Goal: Task Accomplishment & Management: Complete application form

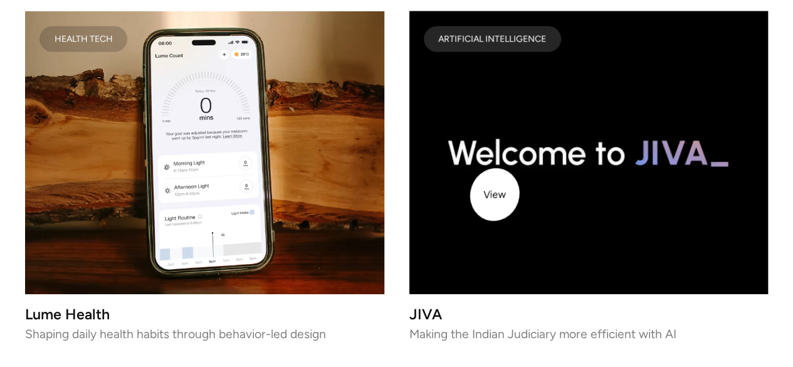
scroll to position [1984, 0]
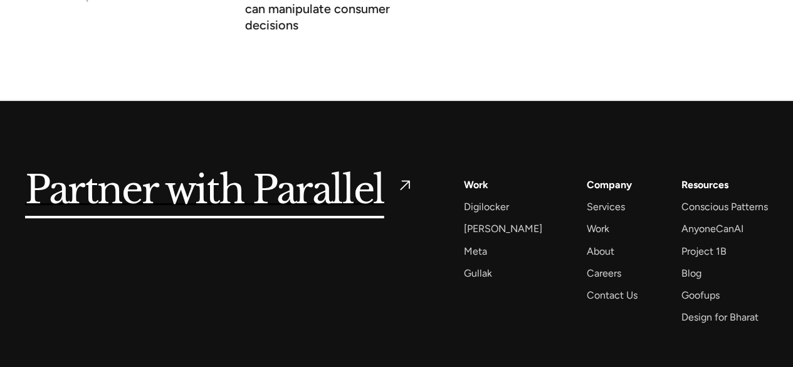
scroll to position [4746, 0]
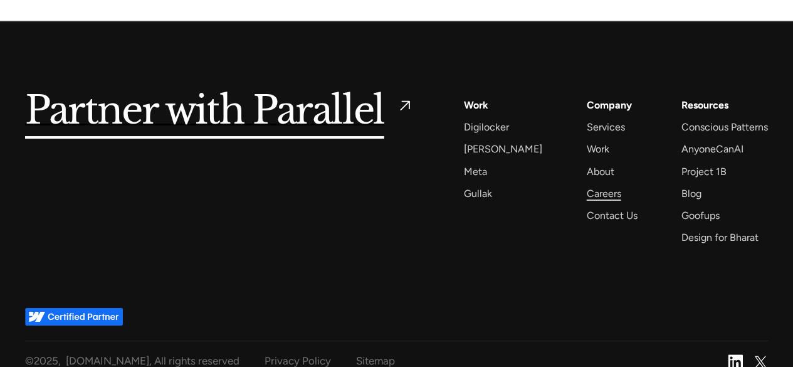
click at [586, 185] on div "Careers" at bounding box center [603, 193] width 34 height 17
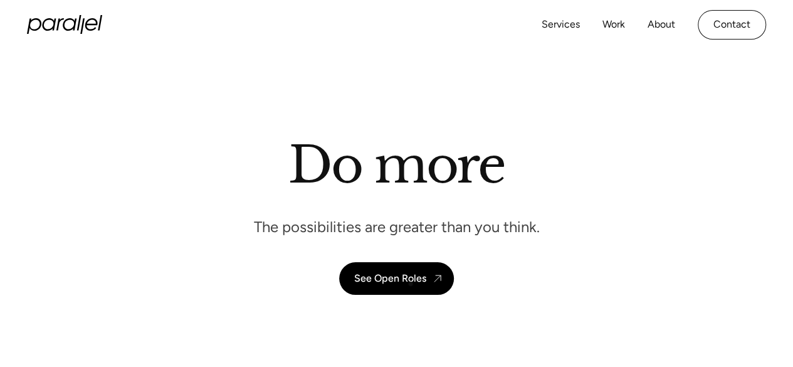
click at [410, 286] on link "See Open Roles" at bounding box center [396, 278] width 115 height 33
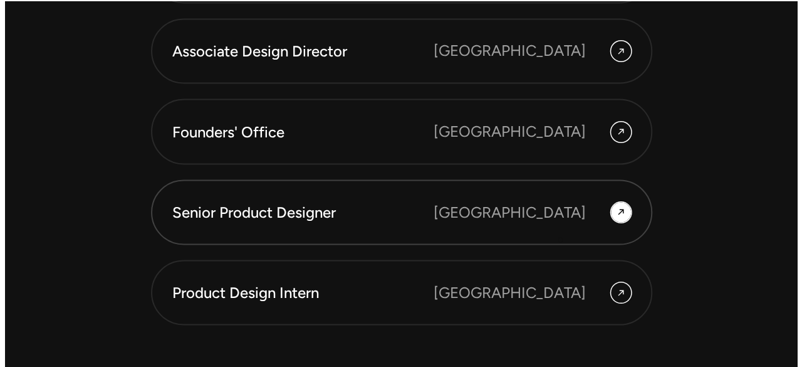
scroll to position [3562, 0]
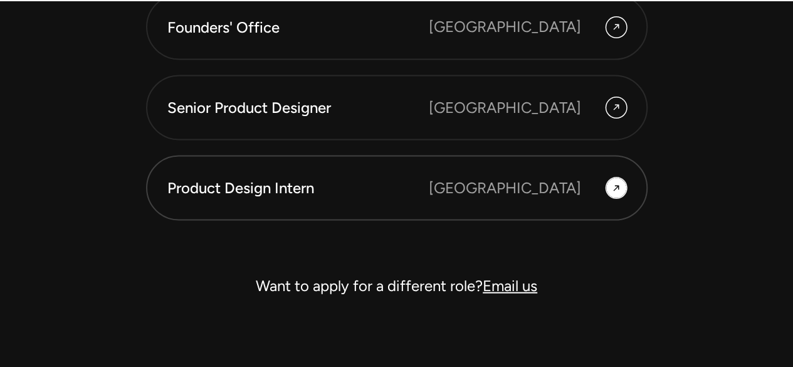
click at [541, 195] on div "[GEOGRAPHIC_DATA]" at bounding box center [505, 187] width 152 height 23
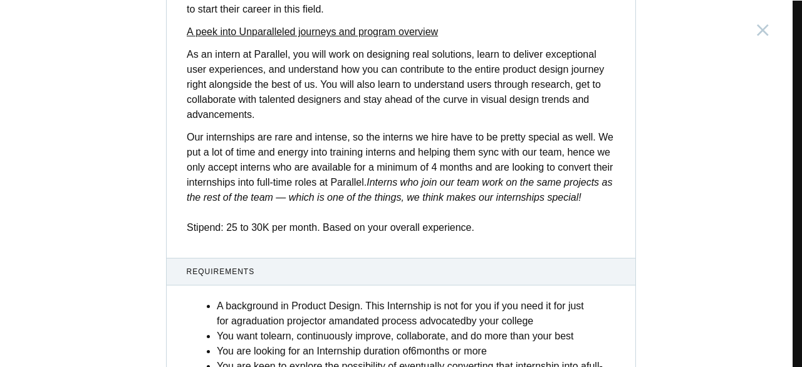
scroll to position [581, 0]
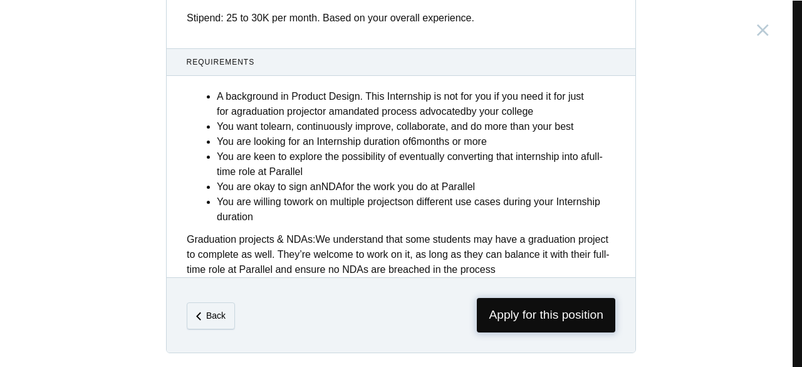
click at [508, 317] on span "Apply for this position" at bounding box center [546, 315] width 138 height 34
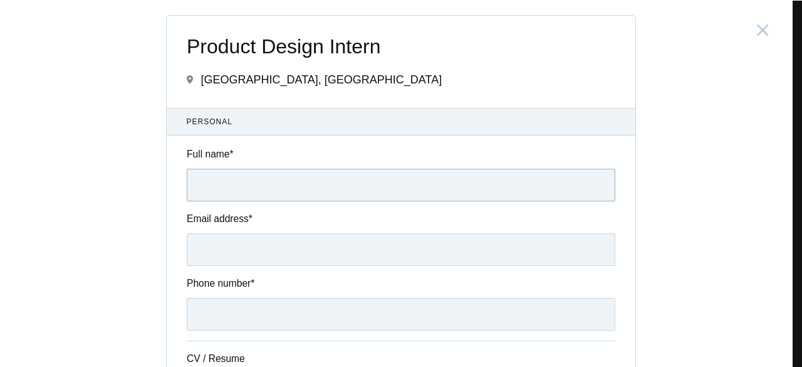
click at [247, 179] on input "Full name *" at bounding box center [401, 185] width 429 height 33
type input "Aadhya Dechamma A M"
click at [236, 233] on input "Email address *" at bounding box center [401, 249] width 429 height 33
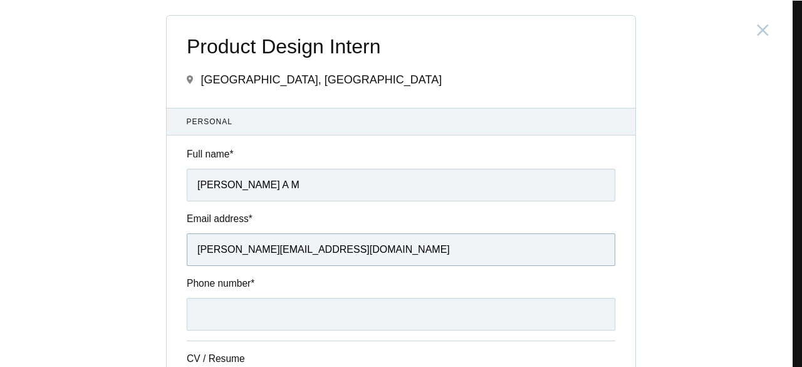
type input "dechamma.aadhya@gmail.com"
click at [229, 315] on input "Phone number *" at bounding box center [401, 314] width 429 height 33
click at [242, 315] on input "+91 8971278478" at bounding box center [401, 314] width 429 height 33
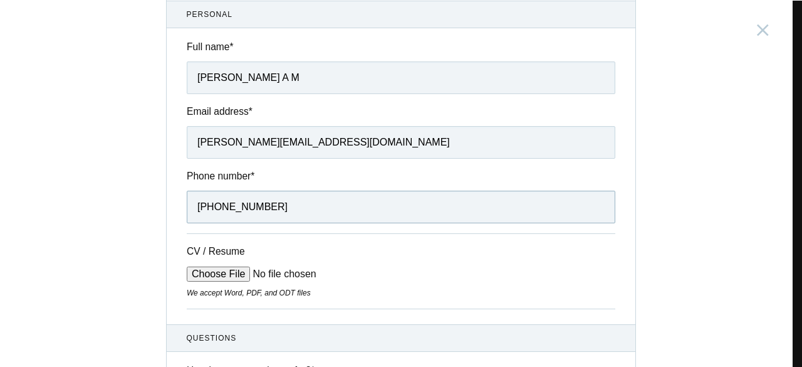
scroll to position [209, 0]
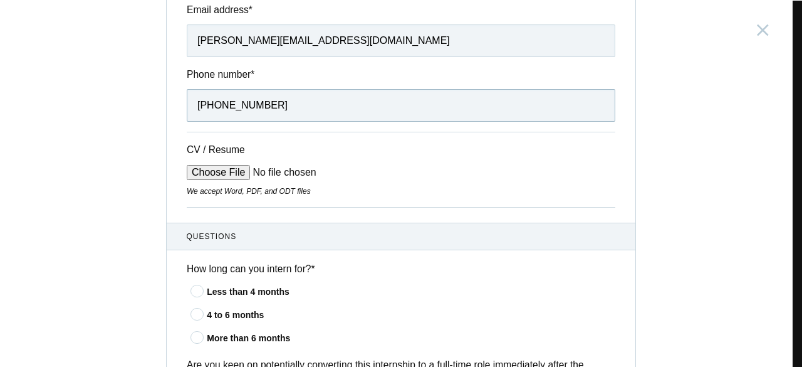
type input "+91 89712 78478"
click at [231, 165] on input "CV / Resume" at bounding box center [282, 172] width 190 height 15
type input "C:\fakepath\Aadhya Dechamma Resume 2025.pdf.pdf"
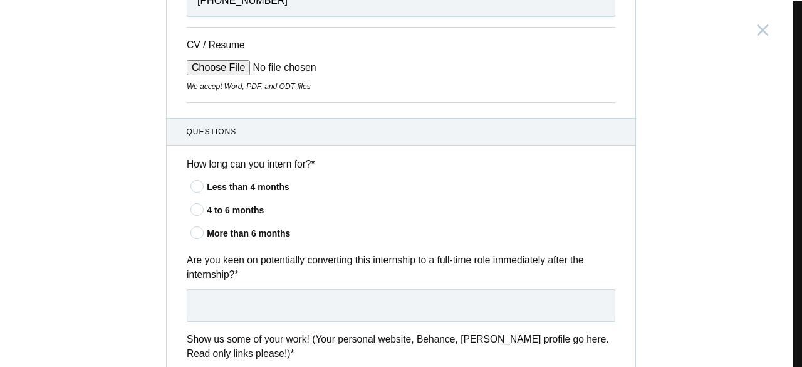
click at [194, 231] on icon at bounding box center [197, 232] width 23 height 8
click at [0, 0] on input"] "More than 6 months" at bounding box center [0, 0] width 0 height 0
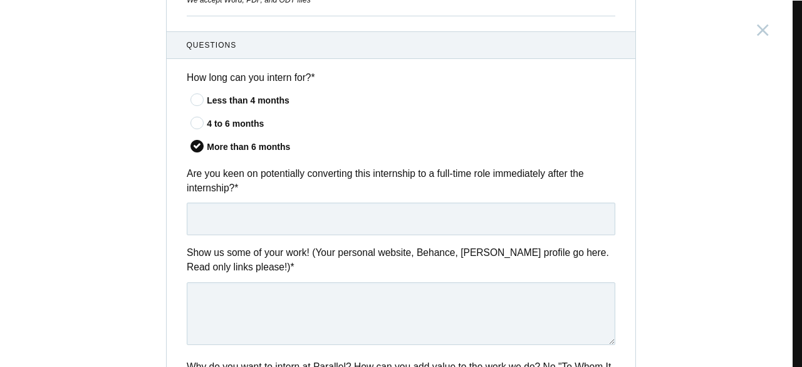
scroll to position [417, 0]
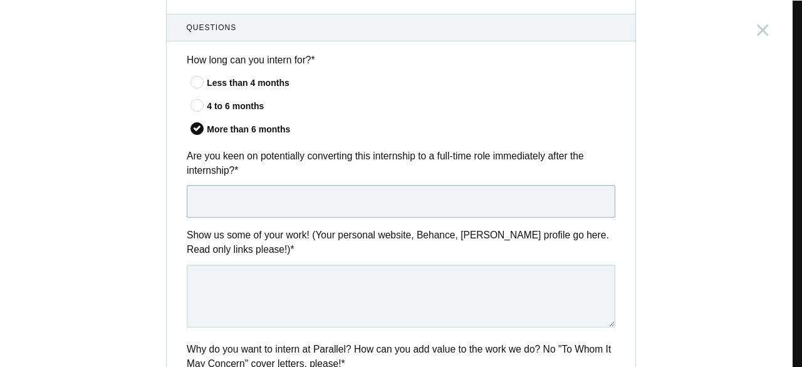
click at [288, 206] on input "text" at bounding box center [401, 201] width 429 height 33
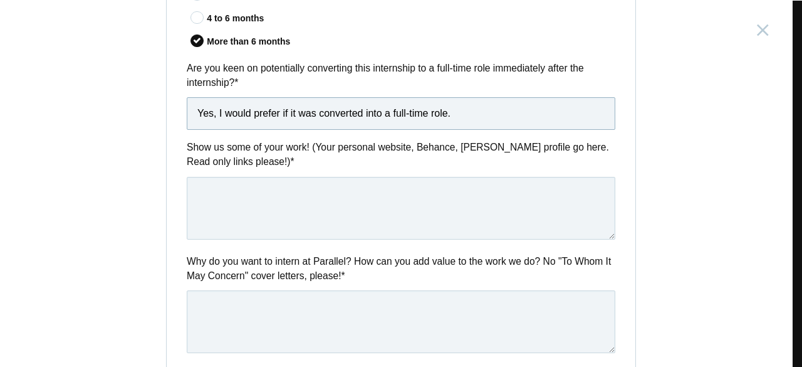
scroll to position [522, 0]
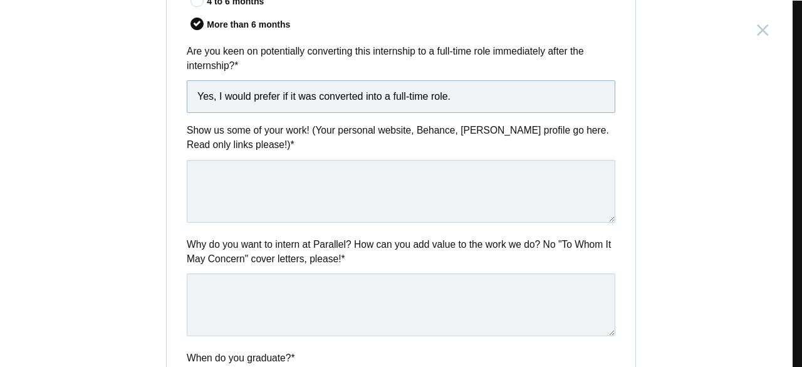
type input "Yes, I would prefer if it was converted into a full-time role."
click at [248, 169] on textarea at bounding box center [401, 191] width 429 height 63
paste textarea "https://aadhyadechamma.framer.ai/"
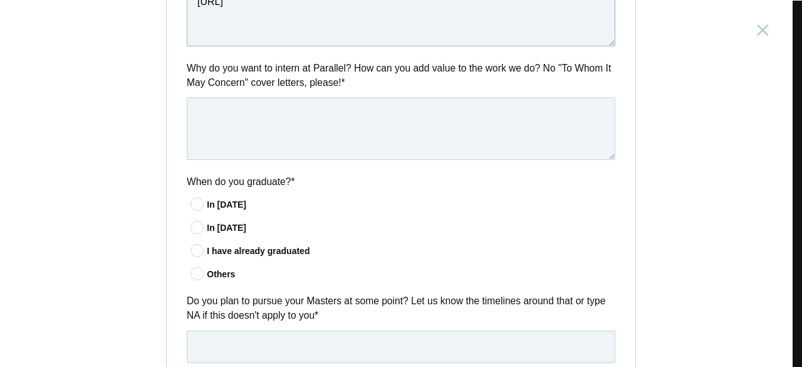
scroll to position [731, 0]
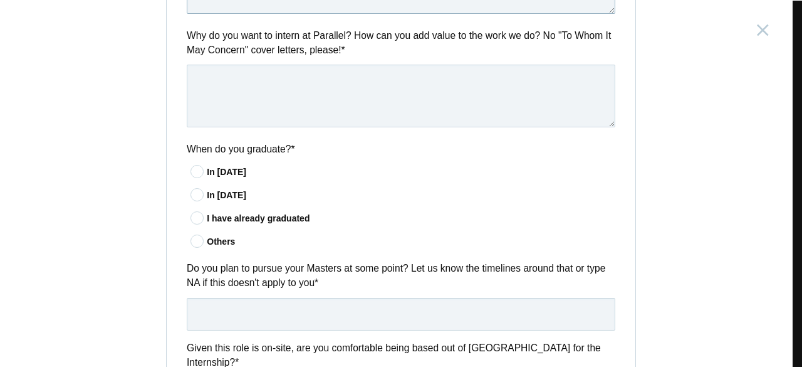
type textarea "https://aadhyadechamma.framer.ai/"
click at [248, 91] on textarea at bounding box center [401, 96] width 429 height 63
click at [195, 170] on icon at bounding box center [197, 171] width 23 height 8
click at [0, 0] on input"] "In 2025" at bounding box center [0, 0] width 0 height 0
click at [278, 85] on textarea at bounding box center [401, 96] width 429 height 63
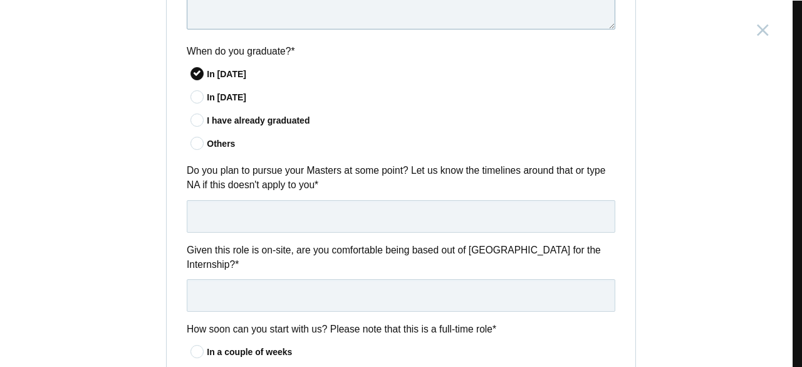
scroll to position [835, 0]
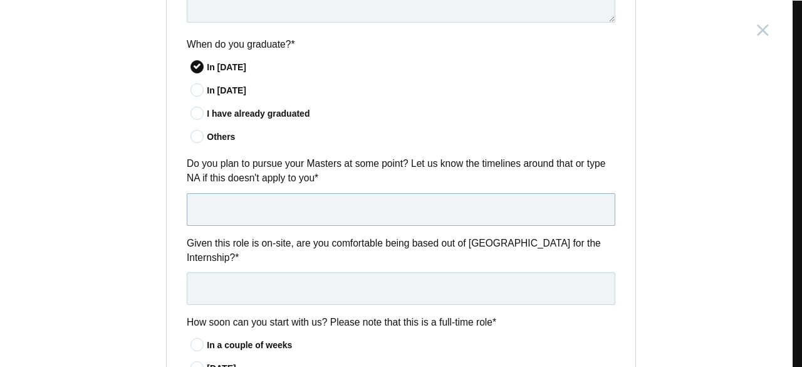
click at [225, 202] on input "text" at bounding box center [401, 209] width 429 height 33
type input "Y"
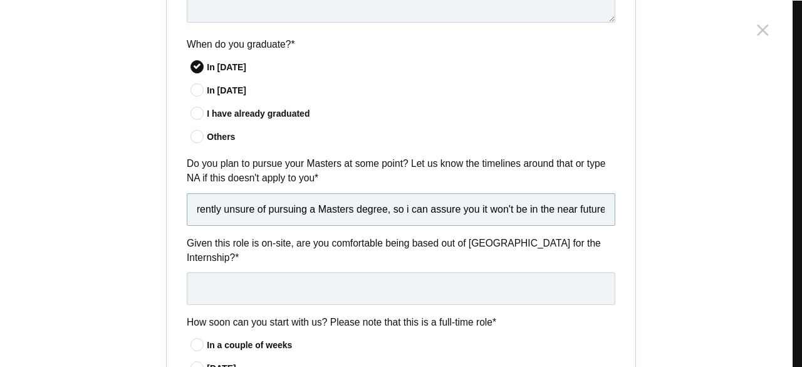
scroll to position [0, 40]
click at [387, 210] on input "I am currently unsure of pursuing a Masters degree, so i can assure you it won'…" at bounding box center [401, 209] width 429 height 33
click at [566, 209] on input "I am currently unsure of pursuing a Masters degree, but i can assure you it won…" at bounding box center [401, 209] width 429 height 33
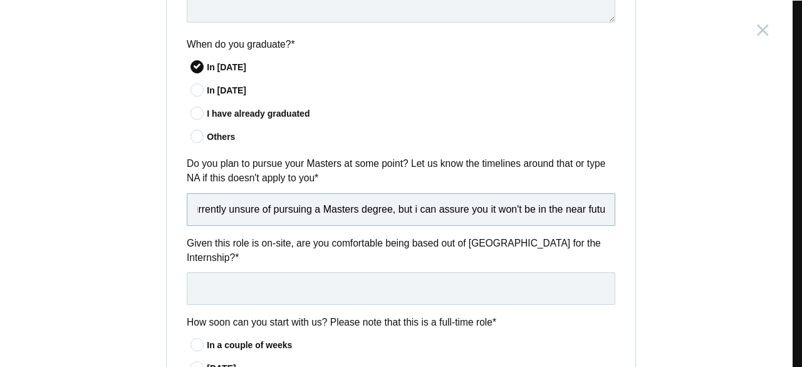
scroll to position [0, 43]
drag, startPoint x: 587, startPoint y: 210, endPoint x: 615, endPoint y: 209, distance: 28.2
click at [615, 209] on div "Do you plan to pursue your Masters at some point? Let us know the timelines aro…" at bounding box center [401, 190] width 469 height 69
click at [551, 214] on input "I am currently unsure of pursuing a Masters degree, but i can assure you it won…" at bounding box center [401, 209] width 429 height 33
click at [596, 212] on input "I am currently unsure of pursuing a Masters degree, but i can assure you it won…" at bounding box center [401, 209] width 429 height 33
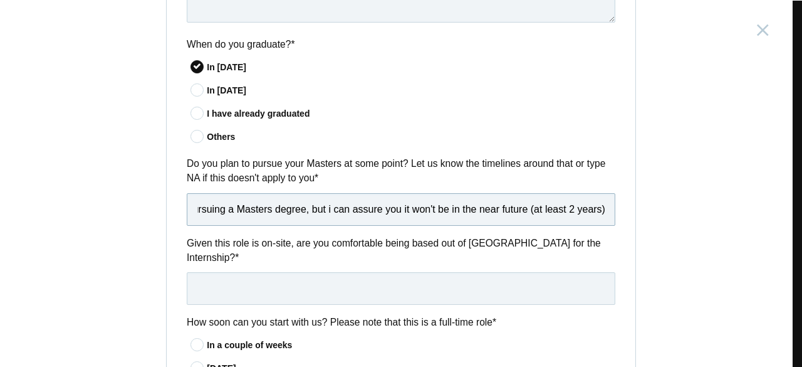
scroll to position [0, 121]
type input "I am currently unsure of pursuing a Masters degree, but i can assure you it won…"
click at [305, 274] on input "text" at bounding box center [401, 288] width 429 height 33
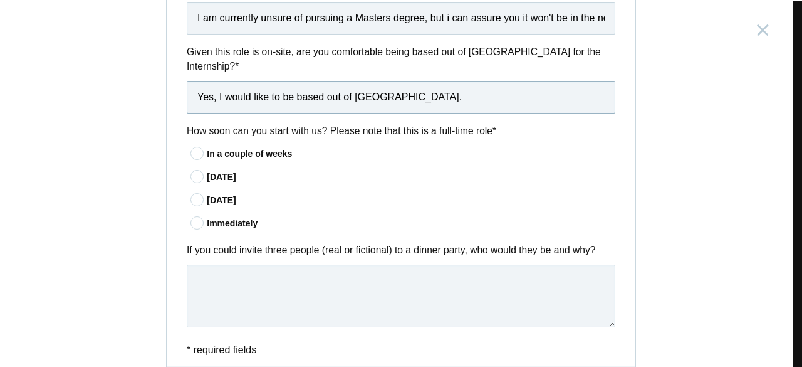
scroll to position [1044, 0]
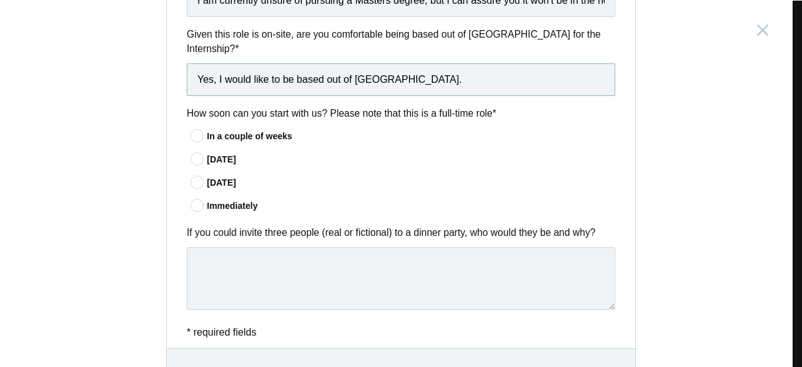
type input "Yes, I would like to be based out of Bangalore."
click at [195, 155] on icon at bounding box center [197, 159] width 23 height 8
click at [0, 0] on input"] "In 30 days" at bounding box center [0, 0] width 0 height 0
click at [188, 132] on icon at bounding box center [197, 136] width 23 height 8
click at [0, 0] on input"] "In a couple of weeks" at bounding box center [0, 0] width 0 height 0
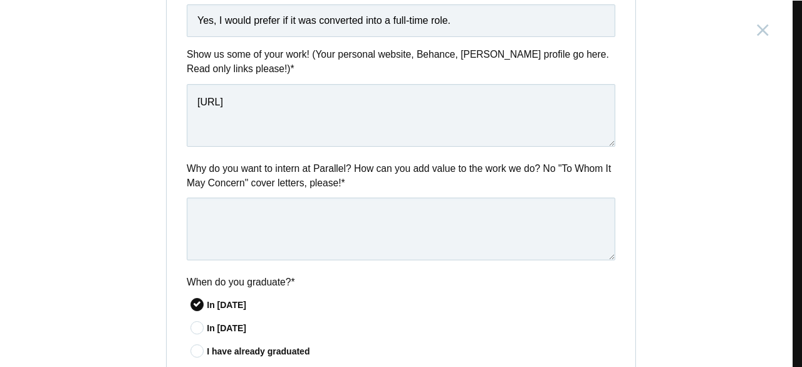
scroll to position [581, 0]
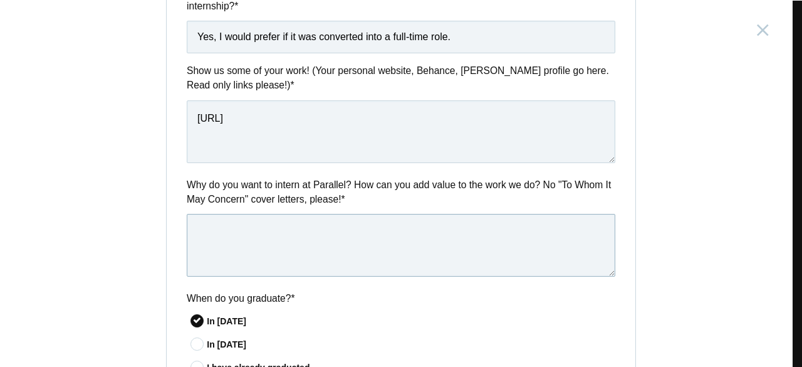
click at [301, 241] on textarea at bounding box center [401, 245] width 429 height 63
click at [252, 236] on textarea "It sounds cliche, but" at bounding box center [401, 245] width 429 height 63
click at [310, 240] on textarea "It sounds cliché, but" at bounding box center [401, 245] width 429 height 63
click at [382, 233] on textarea "It may sound cliché," at bounding box center [401, 245] width 429 height 63
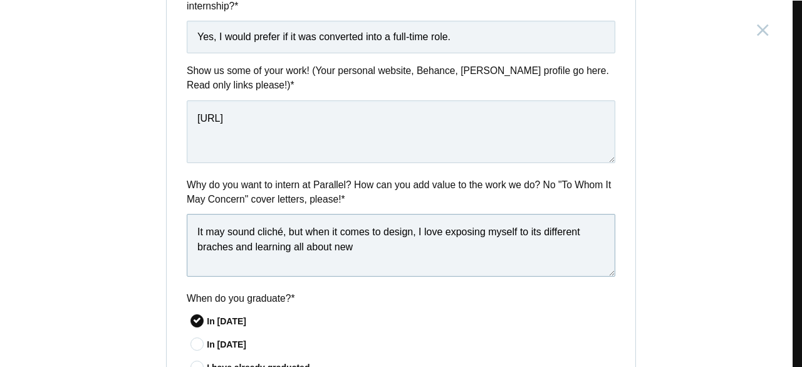
click at [204, 246] on textarea "It may sound cliché, but when it comes to design, I love exposing myself to its…" at bounding box center [401, 245] width 429 height 63
drag, startPoint x: 307, startPoint y: 228, endPoint x: 189, endPoint y: 230, distance: 117.8
click at [189, 230] on textarea "It may sound cliché, but when it comes to design, I love exposing myself to its…" at bounding box center [401, 245] width 429 height 63
drag, startPoint x: 358, startPoint y: 253, endPoint x: 180, endPoint y: 218, distance: 181.3
click at [180, 218] on div "Why do you want to intern at Parallel? How can you add value to the work we do?…" at bounding box center [401, 228] width 469 height 103
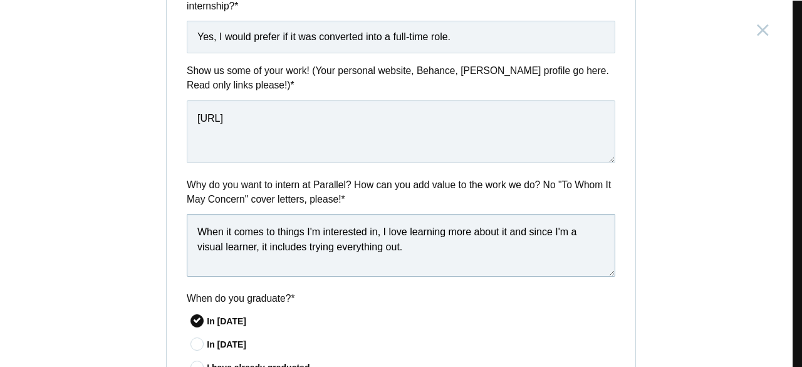
click at [501, 232] on textarea "When it comes to things I'm interested in, I love learning more about it and si…" at bounding box center [401, 245] width 429 height 63
click at [531, 236] on textarea "When it comes to things I'm interested in, I love learning more about them and …" at bounding box center [401, 245] width 429 height 63
click at [406, 250] on textarea "When it comes to things I'm interested in, I love learning more about them, and…" at bounding box center [401, 245] width 429 height 63
click at [448, 230] on textarea "When it comes to things I'm interested in, I love learning more about them, and…" at bounding box center [401, 245] width 429 height 63
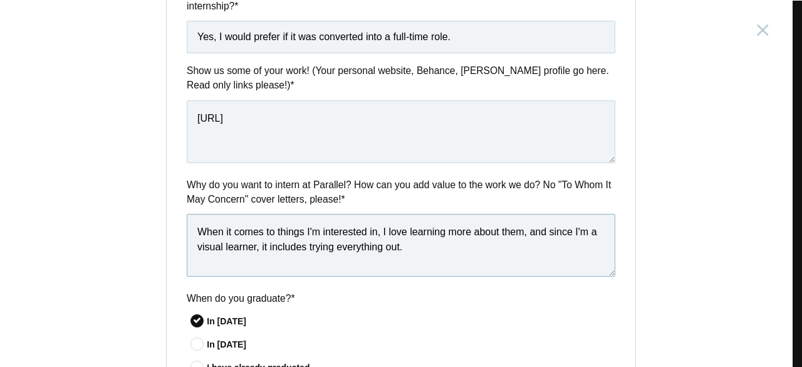
click at [438, 247] on textarea "When it comes to things I'm interested in, I love learning more about them, and…" at bounding box center [401, 245] width 429 height 63
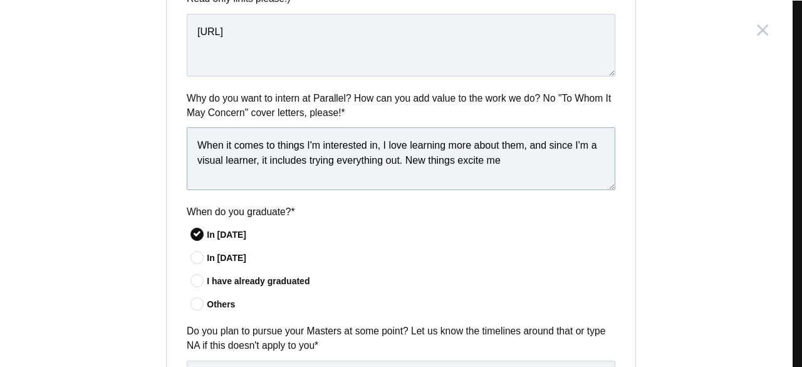
scroll to position [685, 0]
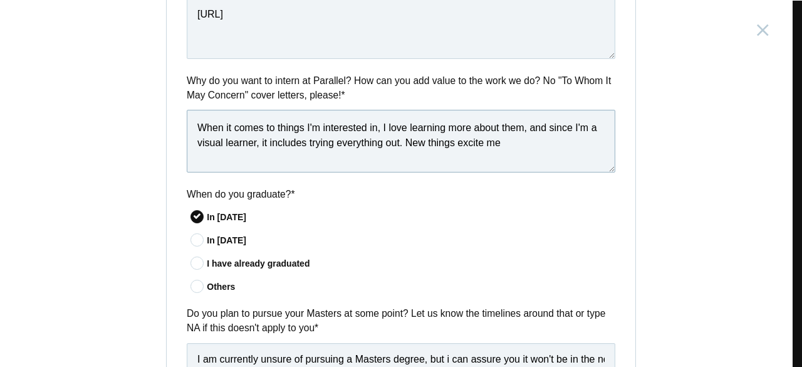
click at [296, 149] on textarea "When it comes to things I'm interested in, I love learning more about them, and…" at bounding box center [401, 141] width 429 height 63
drag, startPoint x: 506, startPoint y: 147, endPoint x: 513, endPoint y: 148, distance: 6.9
click at [506, 147] on textarea "When it comes to things I'm interested in, I love learning more about them, and…" at bounding box center [401, 141] width 429 height 63
click at [278, 155] on textarea "When it comes to things I'm interested in, I love learning more about them, and…" at bounding box center [401, 141] width 429 height 63
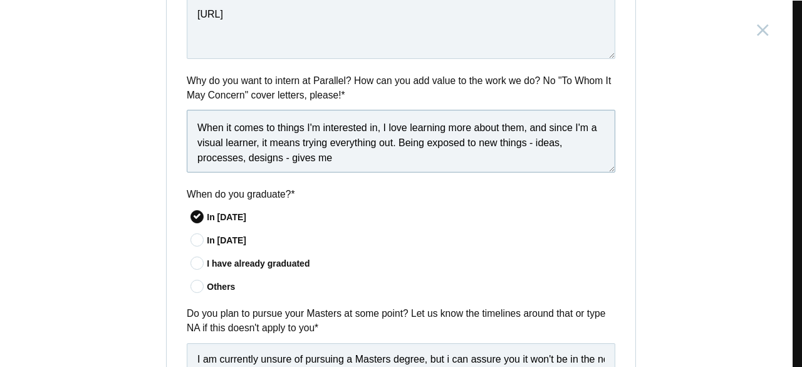
click at [357, 166] on textarea "When it comes to things I'm interested in, I love learning more about them, and…" at bounding box center [401, 141] width 429 height 63
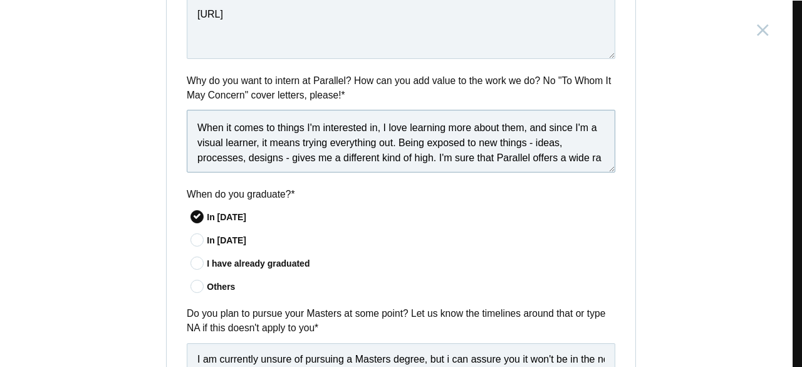
scroll to position [7, 0]
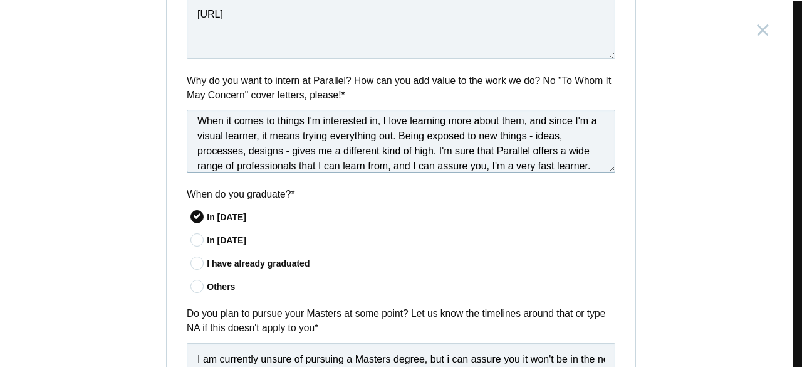
click at [530, 151] on textarea "When it comes to things I'm interested in, I love learning more about them, and…" at bounding box center [401, 141] width 429 height 63
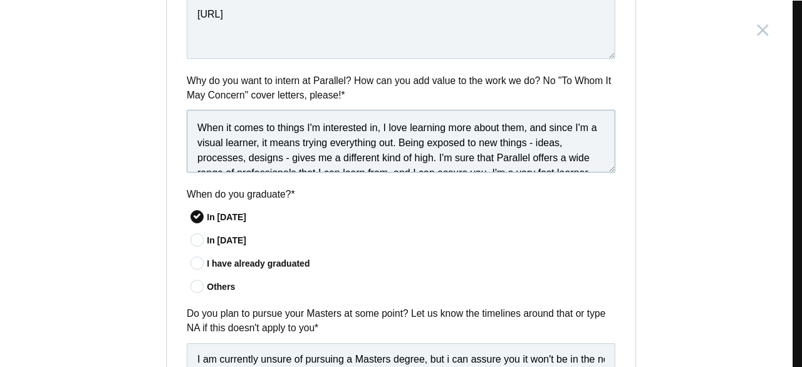
scroll to position [18, 0]
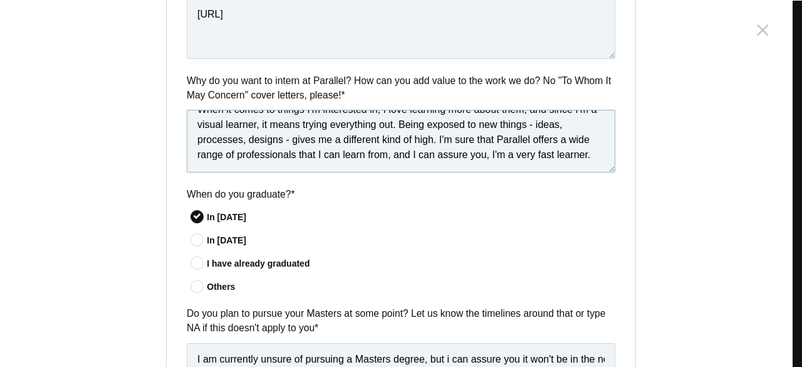
click at [488, 135] on textarea "When it comes to things I'm interested in, I love learning more about them, and…" at bounding box center [401, 141] width 429 height 63
click at [528, 138] on textarea "When it comes to things I'm interested in, I love learning more about them, and…" at bounding box center [401, 141] width 429 height 63
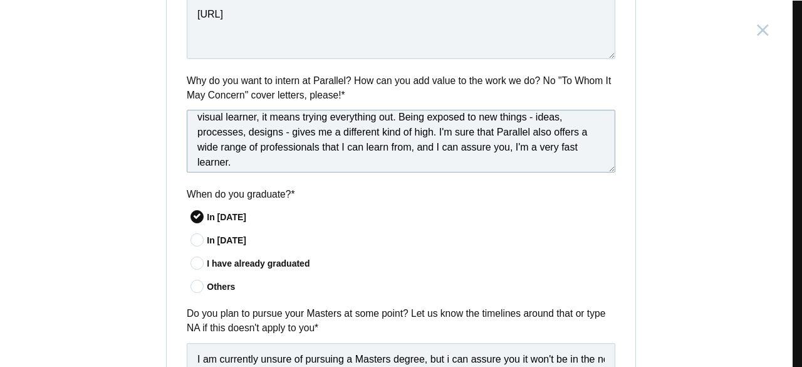
scroll to position [33, 0]
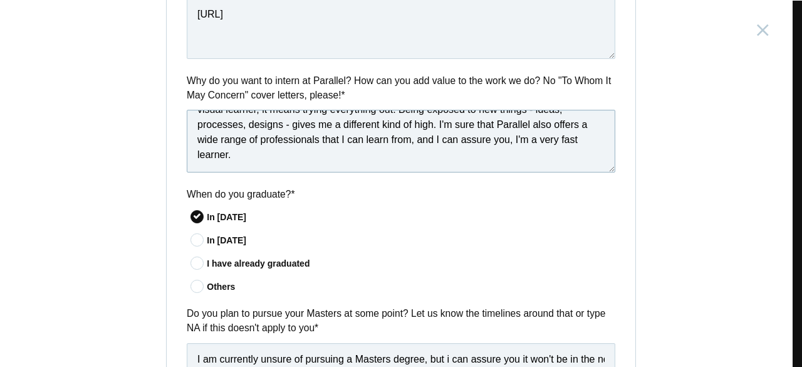
click at [286, 150] on textarea "When it comes to things I'm interested in, I love learning more about them, and…" at bounding box center [401, 141] width 429 height 63
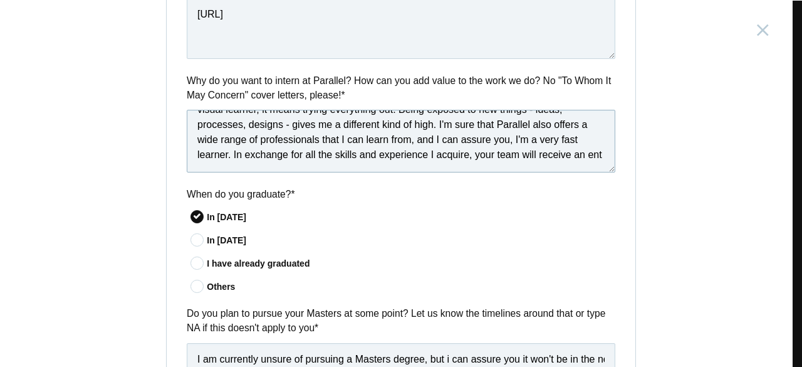
scroll to position [37, 0]
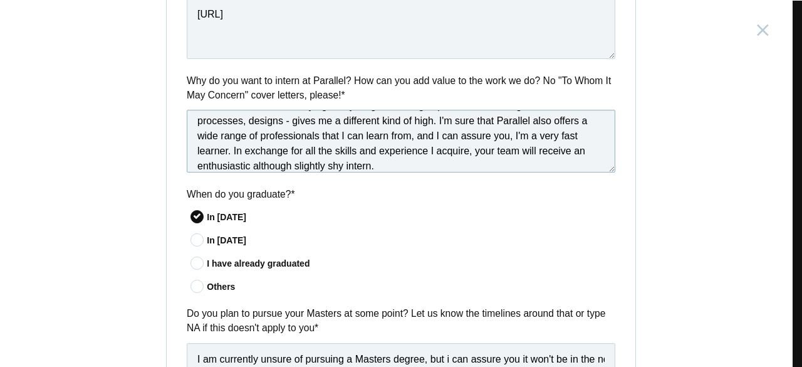
click at [432, 156] on textarea "When it comes to things I'm interested in, I love learning more about them, and…" at bounding box center [401, 141] width 429 height 63
click at [273, 165] on textarea "When it comes to things I'm interested in, I love learning more about them, and…" at bounding box center [401, 141] width 429 height 63
click at [271, 167] on textarea "When it comes to things I'm interested in, I love learning more about them, and…" at bounding box center [401, 141] width 429 height 63
click at [365, 164] on textarea "When it comes to things I'm interested in, I love learning more about them, and…" at bounding box center [401, 141] width 429 height 63
click at [398, 162] on textarea "When it comes to things I'm interested in, I love learning more about them, and…" at bounding box center [401, 141] width 429 height 63
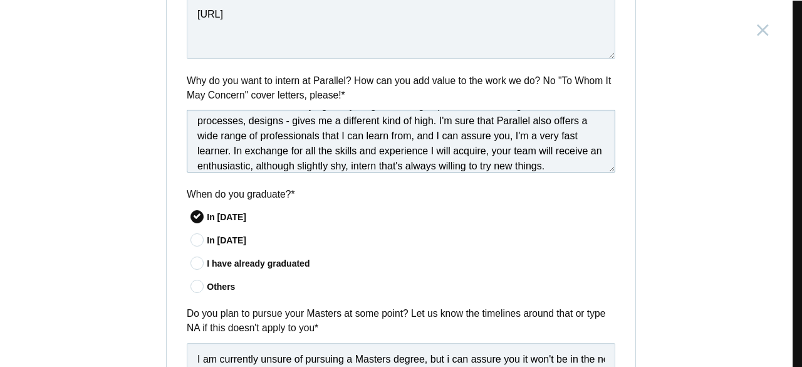
click at [397, 167] on textarea "When it comes to things I'm interested in, I love learning more about them, and…" at bounding box center [401, 141] width 429 height 63
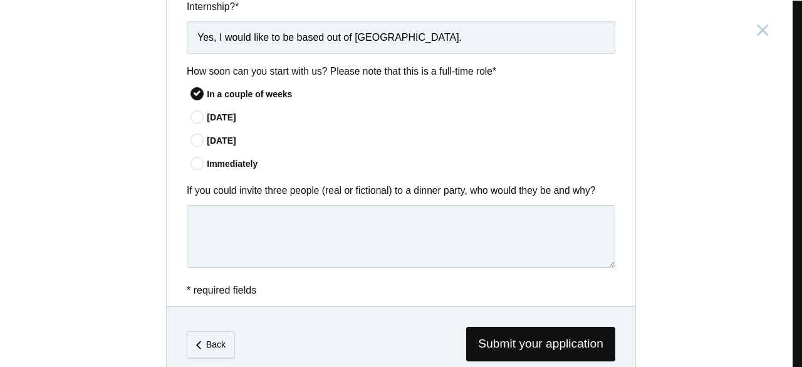
scroll to position [1103, 0]
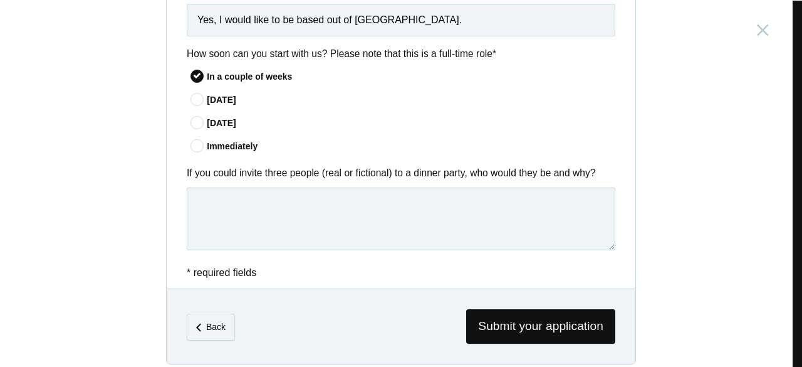
type textarea "When it comes to things I'm interested in, I love learning more about them, and…"
click at [305, 187] on textarea at bounding box center [401, 218] width 429 height 63
drag, startPoint x: 380, startPoint y: 198, endPoint x: 188, endPoint y: 202, distance: 191.8
click at [188, 202] on textarea "Eren Yeager, Light Yagami, and" at bounding box center [401, 218] width 429 height 63
type textarea "("
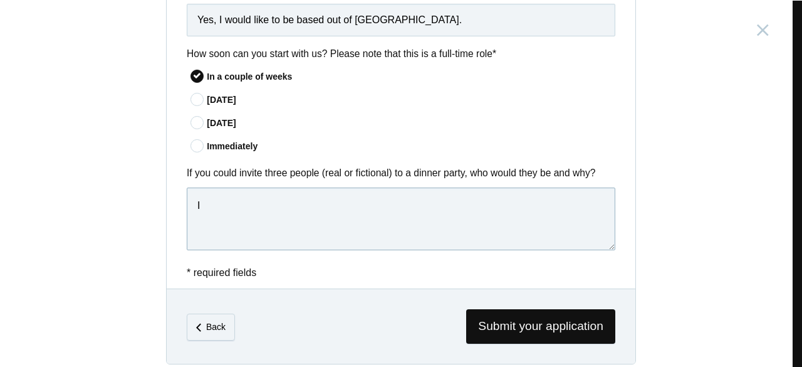
type textarea "I"
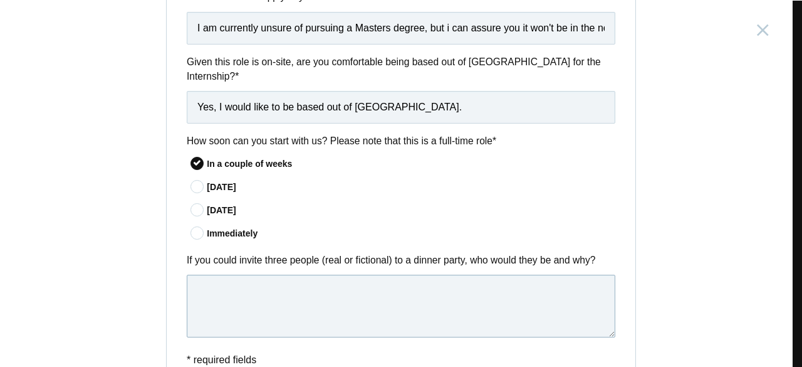
scroll to position [999, 0]
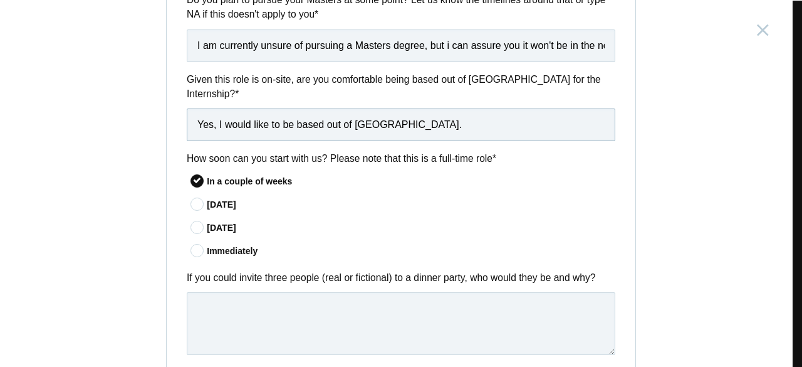
drag, startPoint x: 286, startPoint y: 112, endPoint x: 221, endPoint y: 112, distance: 65.2
click at [221, 112] on input "Yes, I would like to be based out of Bangalore." at bounding box center [401, 124] width 429 height 33
type input "Yes, I am comfortable being based out of Bangalore."
click at [578, 51] on input "I am currently unsure of pursuing a Masters degree, but i can assure you it won…" at bounding box center [401, 45] width 429 height 33
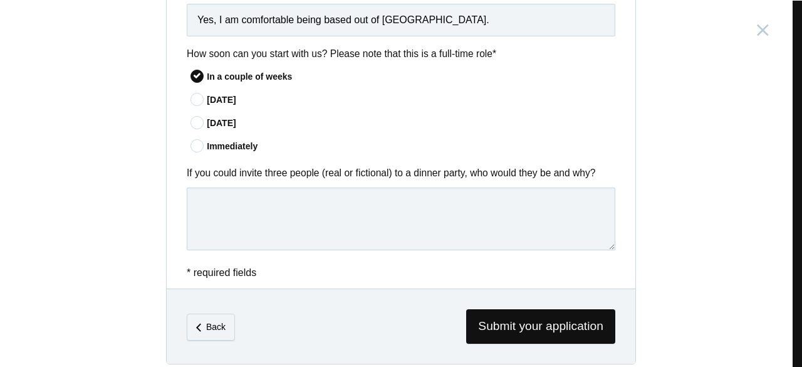
scroll to position [0, 0]
click at [326, 187] on textarea at bounding box center [401, 218] width 429 height 63
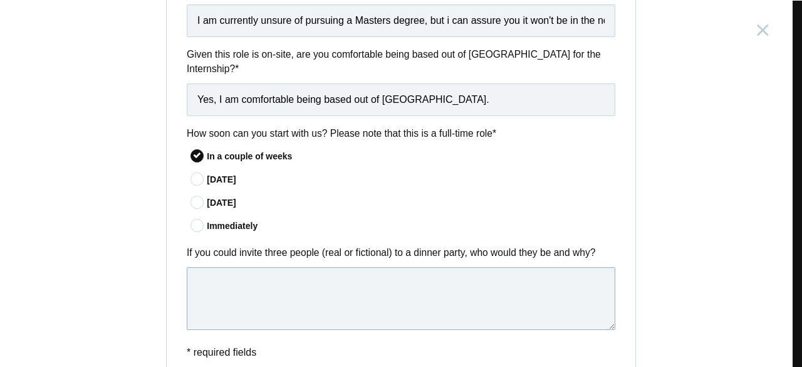
scroll to position [1103, 0]
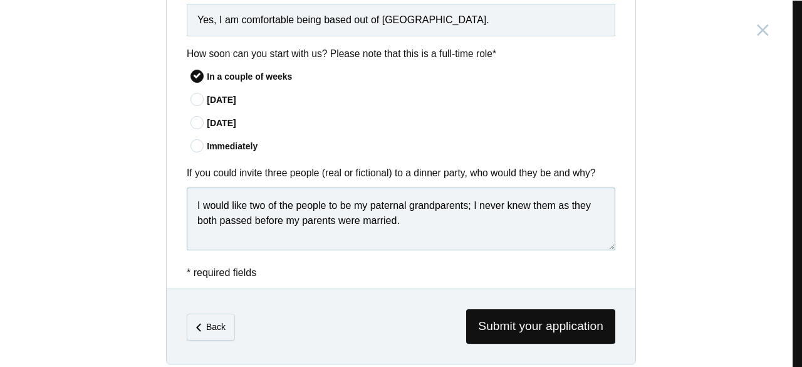
click at [556, 197] on textarea "I would like two of the people to be my paternal grandparents; I never knew the…" at bounding box center [401, 218] width 429 height 63
click at [234, 191] on textarea "I would like two of the people to be my paternal grandparents; I never knew the…" at bounding box center [401, 218] width 429 height 63
click at [486, 207] on textarea "I would like two of the people to be my paternal grandparents; I never knew the…" at bounding box center [401, 218] width 429 height 63
drag, startPoint x: 513, startPoint y: 214, endPoint x: 400, endPoint y: 207, distance: 113.0
click at [400, 207] on textarea "I would like two of the people to be my paternal grandparents; I never knew the…" at bounding box center [401, 218] width 429 height 63
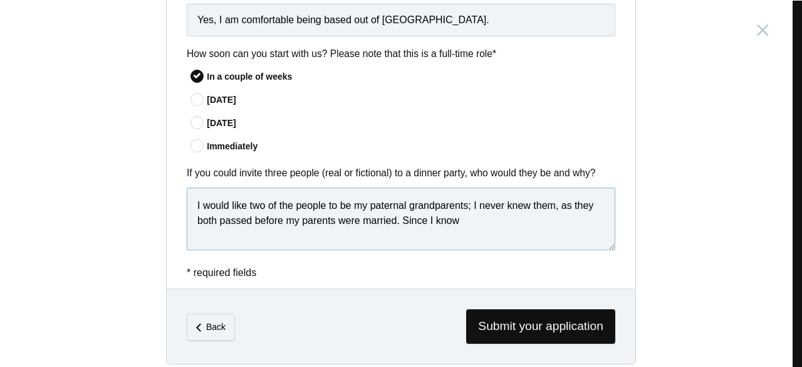
click at [512, 212] on textarea "I would like two of the people to be my paternal grandparents; I never knew the…" at bounding box center [401, 218] width 429 height 63
click at [207, 228] on textarea "I would like two of the people to be my paternal grandparents; I never knew the…" at bounding box center [401, 218] width 429 height 63
drag, startPoint x: 302, startPoint y: 230, endPoint x: 397, endPoint y: 205, distance: 98.5
click at [397, 205] on textarea "I would like two of the people to be my paternal grandparents; I never knew the…" at bounding box center [401, 218] width 429 height 63
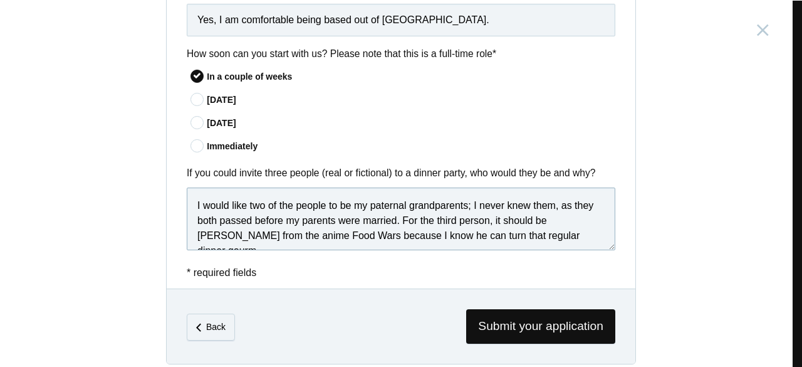
scroll to position [6, 0]
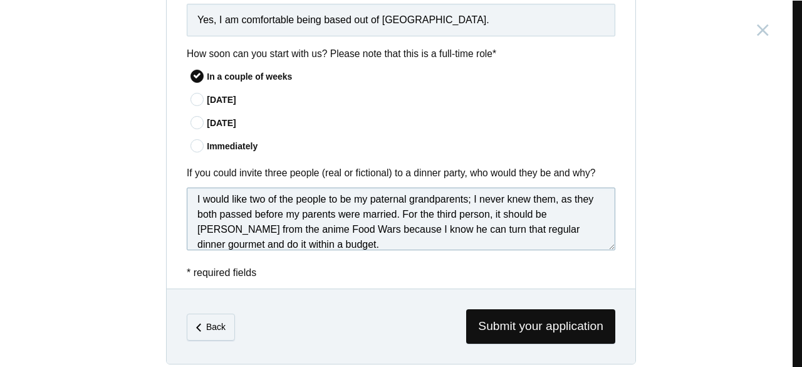
click at [390, 217] on textarea "I would like two of the people to be my paternal grandparents; I never knew the…" at bounding box center [401, 218] width 429 height 63
click at [491, 221] on textarea "I would like two of the people to be my paternal grandparents; I never knew the…" at bounding box center [401, 218] width 429 height 63
click at [485, 237] on textarea "I would like two of the people to be my paternal grandparents; I never knew the…" at bounding box center [401, 218] width 429 height 63
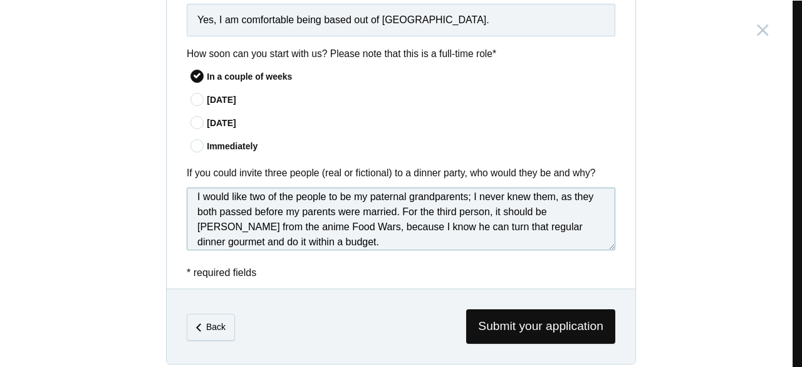
scroll to position [18, 0]
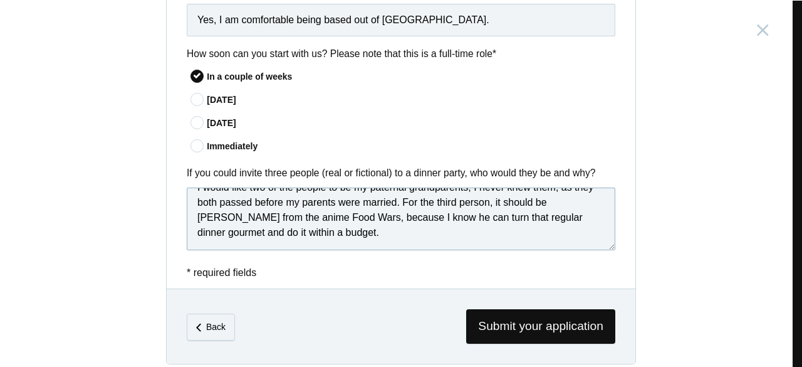
drag, startPoint x: 311, startPoint y: 219, endPoint x: 213, endPoint y: 220, distance: 97.7
click at [213, 220] on textarea "I would like two of the people to be my paternal grandparents; I never knew the…" at bounding box center [401, 218] width 429 height 63
click at [345, 217] on textarea "I would like two of the people to be my paternal grandparents; I never knew the…" at bounding box center [401, 218] width 429 height 63
click at [356, 221] on textarea "I would like two of the people to be my paternal grandparents; I never knew the…" at bounding box center [401, 218] width 429 height 63
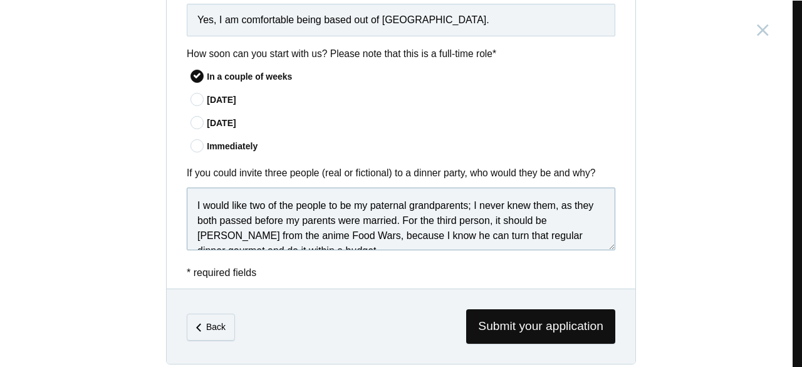
drag, startPoint x: 464, startPoint y: 194, endPoint x: 190, endPoint y: 189, distance: 273.2
click at [190, 189] on textarea "I would like two of the people to be my paternal grandparents; I never knew the…" at bounding box center [401, 218] width 429 height 63
click at [483, 194] on textarea "I would like two of the people to be my paternal grandparents; I never knew the…" at bounding box center [401, 218] width 429 height 63
drag, startPoint x: 467, startPoint y: 194, endPoint x: 484, endPoint y: 210, distance: 23.5
click at [484, 210] on textarea "I would like two of the people to be my paternal grandparents; I never knew the…" at bounding box center [401, 218] width 429 height 63
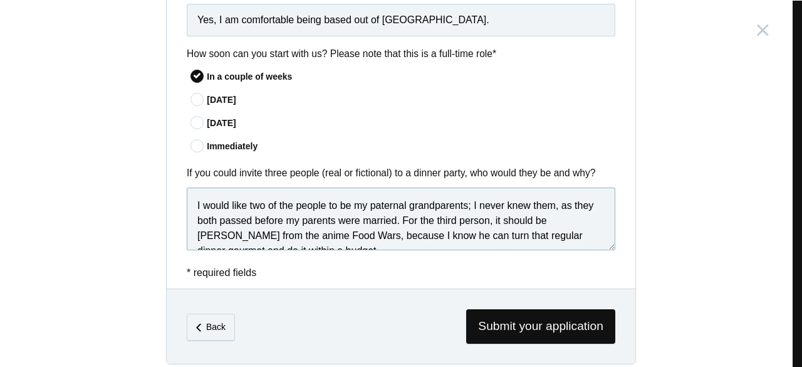
click at [397, 212] on textarea "I would like two of the people to be my paternal grandparents; I never knew the…" at bounding box center [401, 218] width 429 height 63
click at [390, 210] on textarea "I would like two of the people to be my paternal grandparents; I never knew the…" at bounding box center [401, 218] width 429 height 63
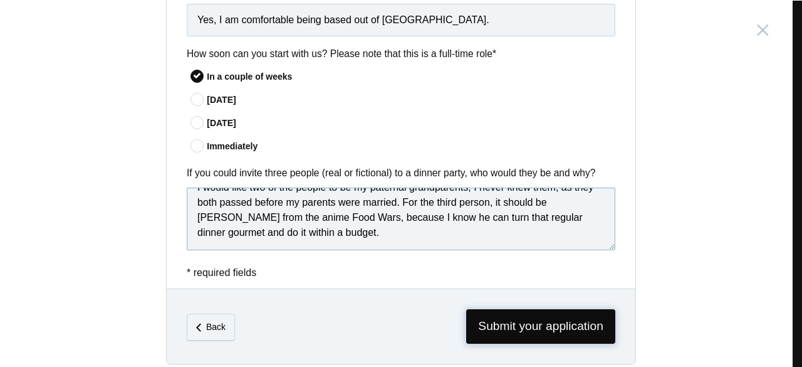
type textarea "I would like two of the people to be my paternal grandparents; I never knew the…"
click at [542, 323] on span "Submit your application" at bounding box center [540, 326] width 149 height 34
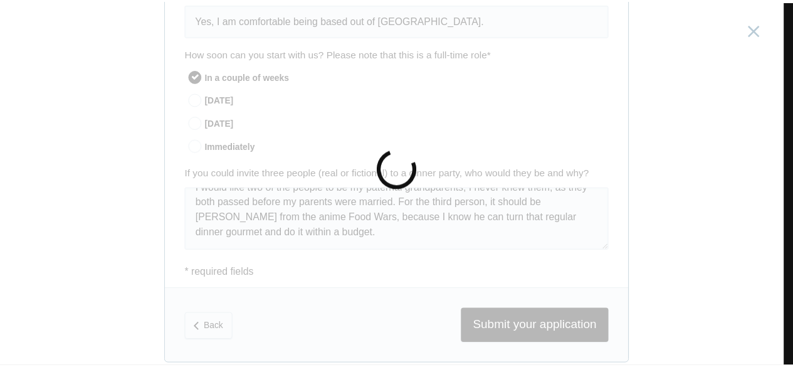
scroll to position [0, 0]
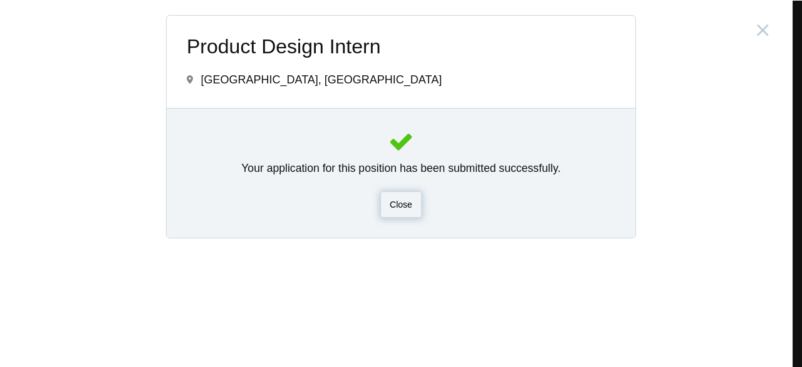
click at [398, 196] on div "Close" at bounding box center [400, 204] width 41 height 26
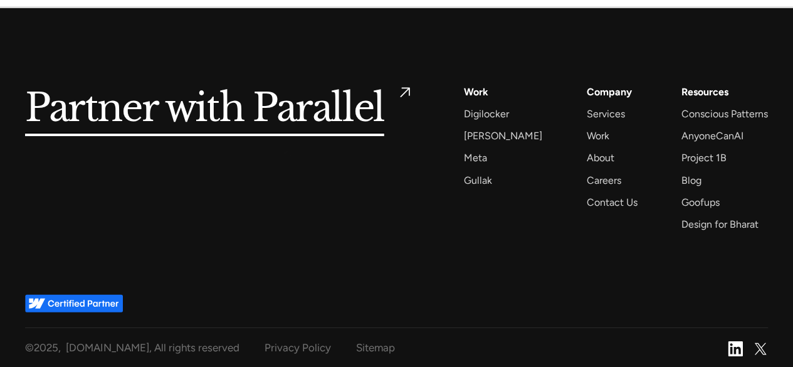
scroll to position [4551, 0]
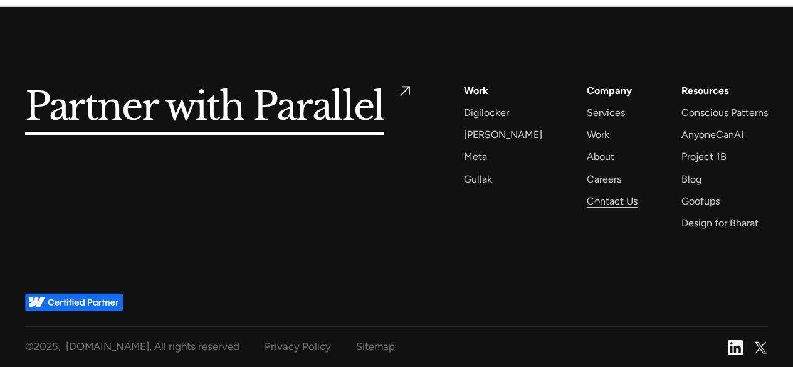
click at [598, 204] on div "Contact Us" at bounding box center [611, 200] width 51 height 17
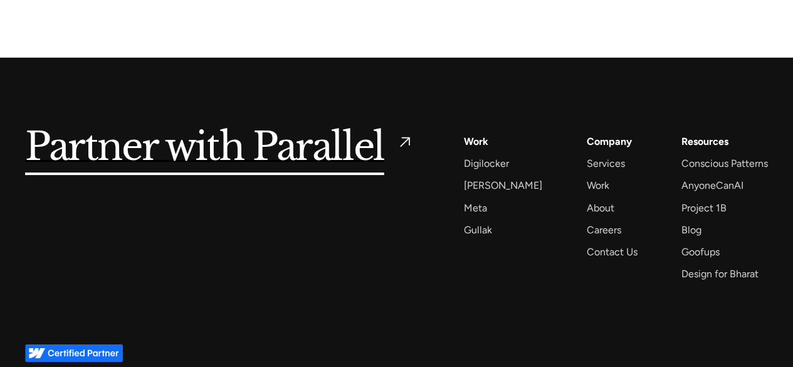
scroll to position [4641, 0]
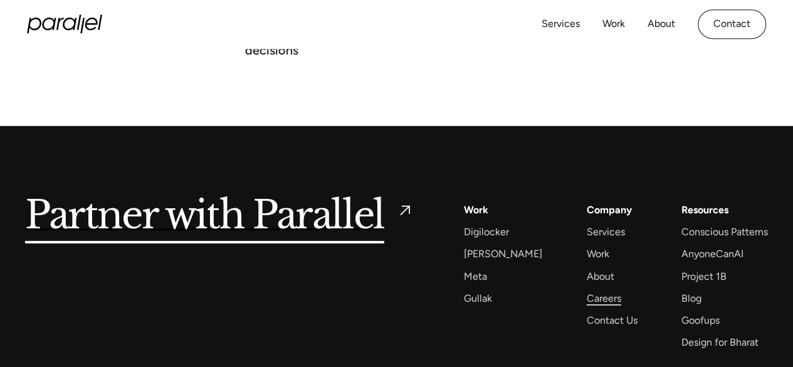
click at [589, 289] on div "Careers" at bounding box center [603, 297] width 34 height 17
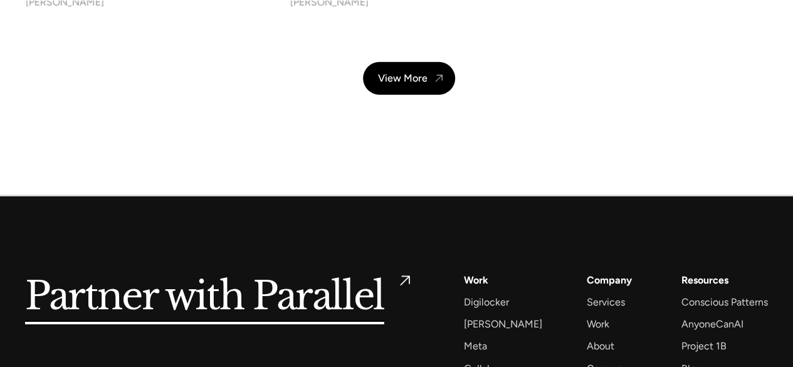
scroll to position [4551, 0]
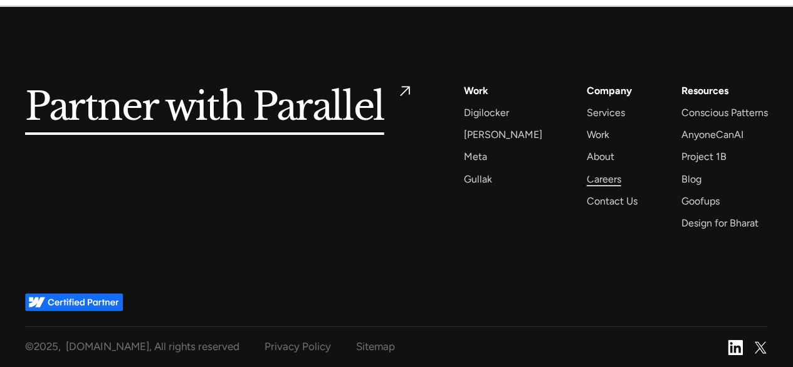
click at [591, 175] on div "Careers" at bounding box center [603, 178] width 34 height 17
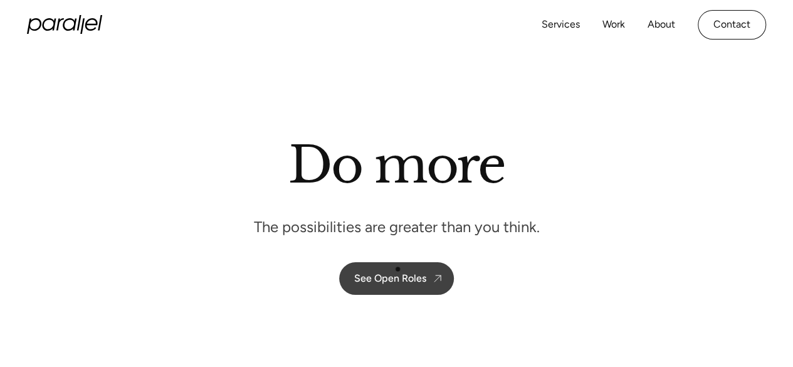
click at [397, 270] on link "See Open Roles" at bounding box center [396, 278] width 115 height 33
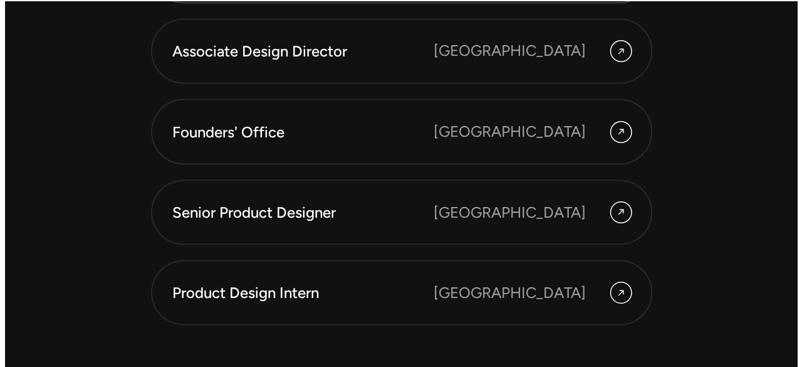
scroll to position [3562, 0]
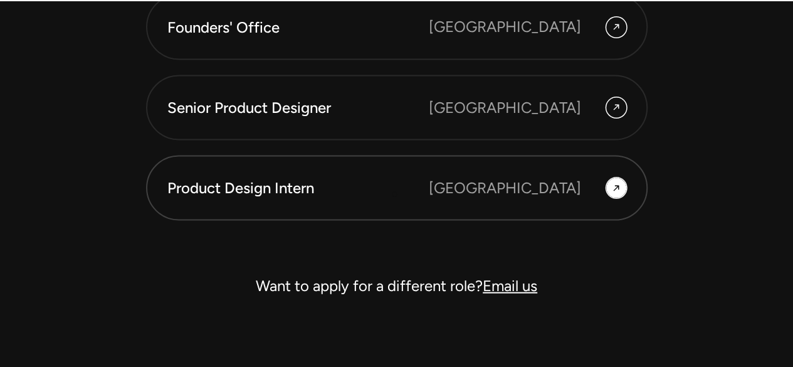
click at [394, 194] on div "Product Design Intern" at bounding box center [297, 187] width 261 height 21
